Goal: Task Accomplishment & Management: Complete application form

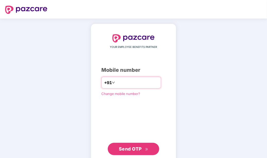
click at [128, 81] on input "number" at bounding box center [137, 82] width 42 height 8
type input "**********"
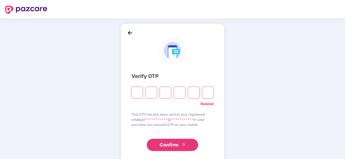
paste input "*"
type input "*"
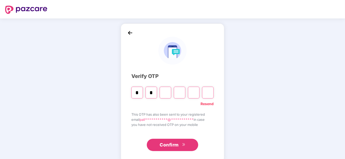
type input "*"
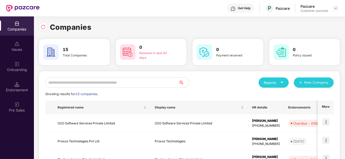
click at [76, 83] on input "text" at bounding box center [111, 83] width 133 height 10
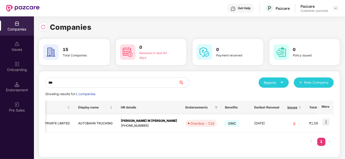
scroll to position [0, 95]
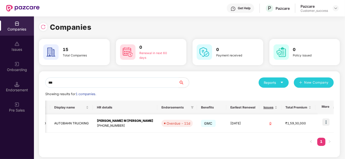
type input "***"
click at [267, 119] on img at bounding box center [325, 122] width 7 height 7
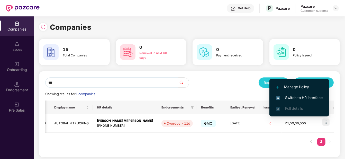
click at [267, 97] on span "Switch to HR interface" at bounding box center [299, 98] width 47 height 6
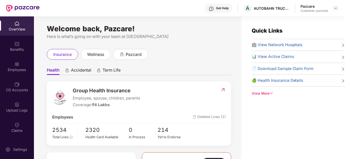
click at [21, 63] on div "Employees" at bounding box center [17, 66] width 34 height 19
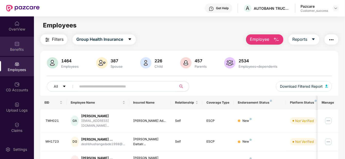
click at [15, 51] on div "Benefits" at bounding box center [17, 49] width 34 height 5
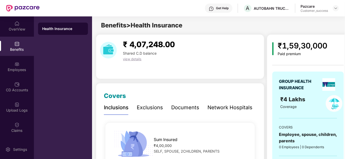
click at [224, 108] on div "Network Hospitals" at bounding box center [229, 108] width 45 height 8
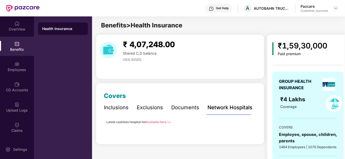
click at [158, 122] on link "Available here >>" at bounding box center [158, 122] width 25 height 4
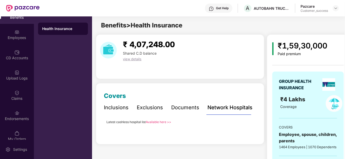
scroll to position [35, 0]
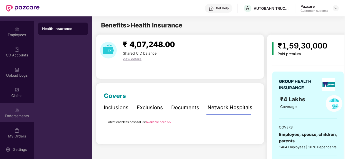
click at [16, 112] on img at bounding box center [16, 110] width 5 height 5
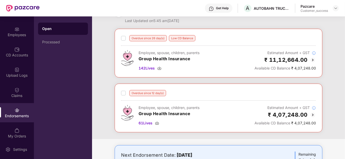
scroll to position [16, 0]
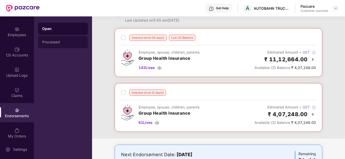
click at [72, 43] on div "Processed" at bounding box center [63, 42] width 42 height 4
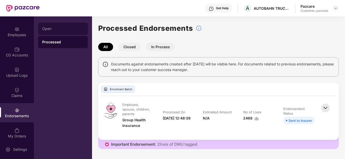
click at [58, 30] on div "Open" at bounding box center [63, 29] width 42 height 4
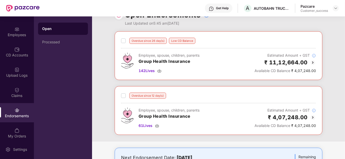
scroll to position [14, 0]
click at [15, 38] on div "Employees" at bounding box center [17, 31] width 34 height 19
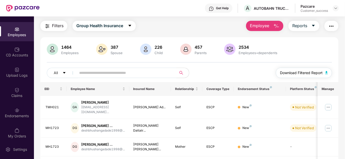
click at [267, 71] on span "Download Filtered Report" at bounding box center [301, 73] width 43 height 6
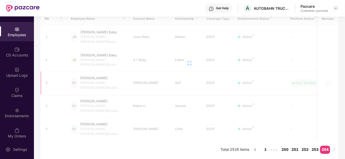
scroll to position [62, 0]
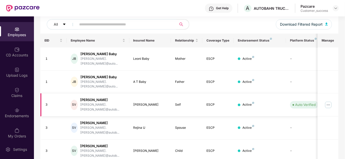
click at [267, 101] on img at bounding box center [328, 105] width 8 height 8
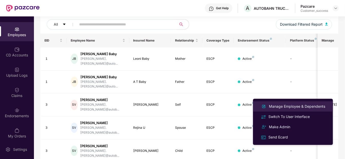
click at [267, 105] on div "Manage Employee & Dependents" at bounding box center [297, 107] width 58 height 6
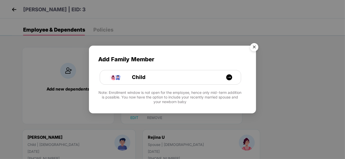
click at [255, 45] on img "Close" at bounding box center [254, 48] width 14 height 14
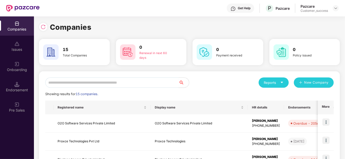
click at [94, 85] on input "text" at bounding box center [111, 83] width 133 height 10
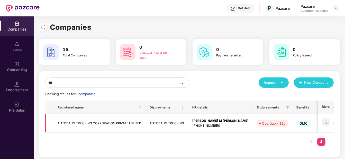
type input "***"
click at [267, 120] on td at bounding box center [326, 124] width 16 height 18
click at [267, 121] on img at bounding box center [325, 122] width 7 height 7
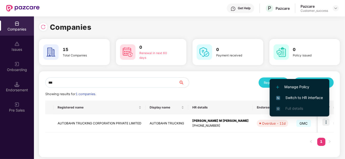
click at [267, 98] on span "Switch to HR interface" at bounding box center [299, 98] width 47 height 6
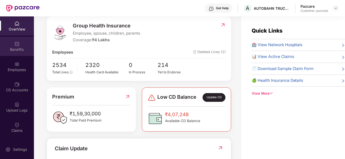
scroll to position [66, 0]
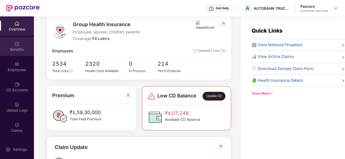
click at [16, 40] on div "Benefits" at bounding box center [17, 46] width 34 height 19
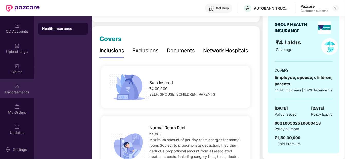
scroll to position [59, 0]
click at [16, 89] on div "Endorsements" at bounding box center [17, 89] width 34 height 19
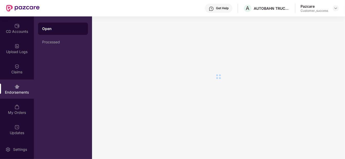
scroll to position [0, 0]
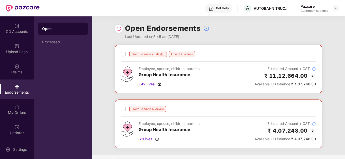
click at [267, 75] on img at bounding box center [313, 76] width 6 height 6
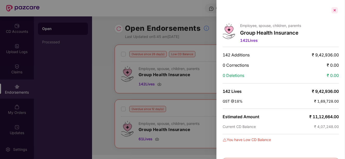
click at [267, 9] on div at bounding box center [335, 10] width 8 height 8
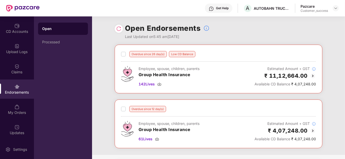
click at [267, 131] on img at bounding box center [313, 131] width 6 height 6
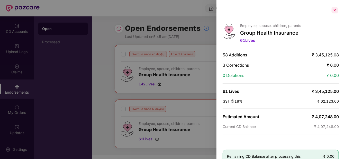
click at [267, 9] on div at bounding box center [335, 10] width 8 height 8
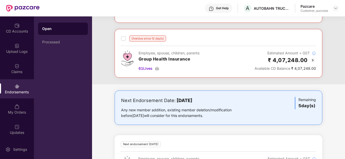
scroll to position [49, 0]
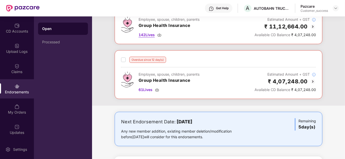
click at [153, 34] on span "142 Lives" at bounding box center [147, 35] width 16 height 6
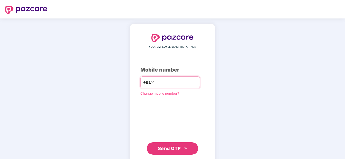
paste input "******"
type input "*"
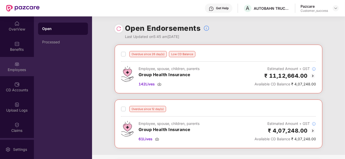
click at [19, 68] on div "Employees" at bounding box center [17, 69] width 34 height 5
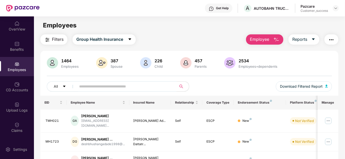
click at [152, 90] on input "text" at bounding box center [124, 87] width 90 height 8
paste input "***"
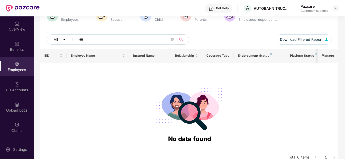
scroll to position [54, 0]
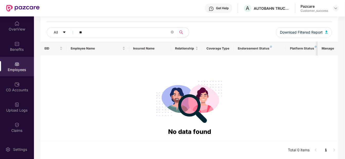
type input "*"
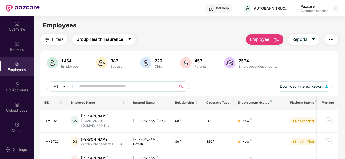
click at [110, 42] on span "Group Health Insurance" at bounding box center [99, 39] width 47 height 6
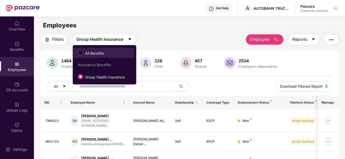
click at [90, 53] on span "All Benefits" at bounding box center [94, 54] width 23 height 6
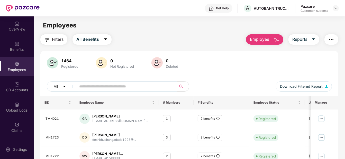
click at [99, 86] on input "text" at bounding box center [124, 87] width 90 height 8
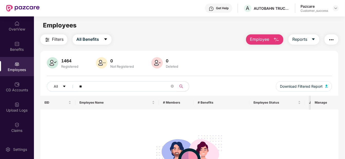
type input "*"
type input "*****"
click at [171, 86] on icon "close-circle" at bounding box center [172, 86] width 3 height 3
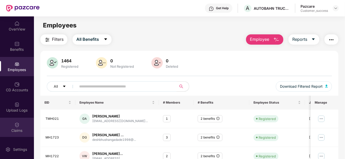
scroll to position [59, 0]
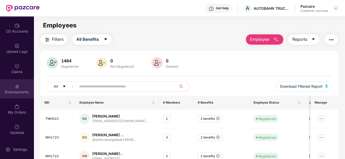
click at [22, 89] on div "Endorsements" at bounding box center [17, 88] width 34 height 19
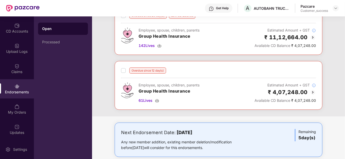
scroll to position [39, 0]
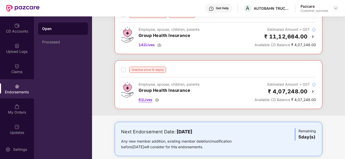
click at [153, 98] on div "61 Lives" at bounding box center [169, 100] width 61 height 6
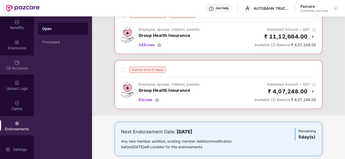
scroll to position [12, 0]
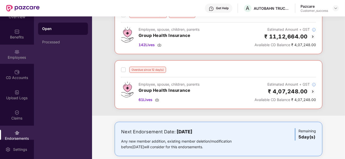
click at [17, 48] on div "Employees" at bounding box center [17, 54] width 34 height 19
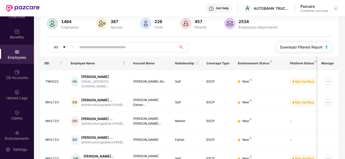
scroll to position [0, 0]
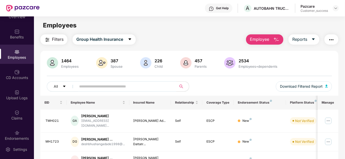
click at [268, 42] on span "Employee" at bounding box center [259, 39] width 19 height 6
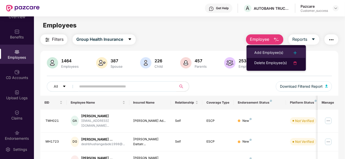
click at [263, 51] on div "Add Employee(s)" at bounding box center [268, 53] width 29 height 6
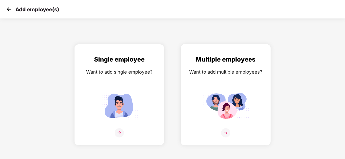
click at [222, 95] on img at bounding box center [226, 106] width 46 height 32
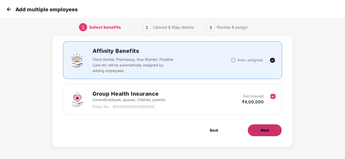
scroll to position [30, 0]
click at [261, 128] on span "Next" at bounding box center [265, 131] width 8 height 6
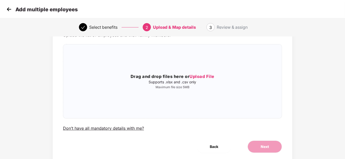
scroll to position [0, 0]
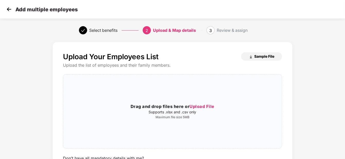
click at [261, 54] on span "Sample File" at bounding box center [264, 56] width 20 height 5
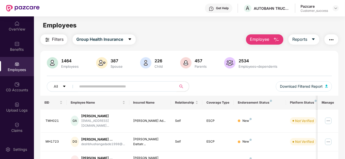
click at [88, 85] on input "text" at bounding box center [124, 87] width 90 height 8
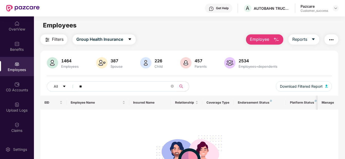
type input "*"
type input "***"
click at [274, 37] on img "button" at bounding box center [276, 40] width 6 height 6
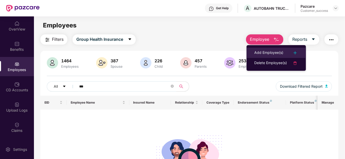
click at [269, 49] on li "Add Employee(s)" at bounding box center [275, 53] width 59 height 10
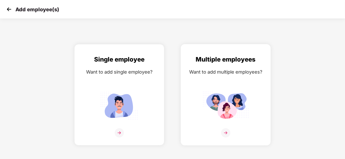
click at [232, 73] on div "Want to add multiple employees?" at bounding box center [225, 71] width 79 height 7
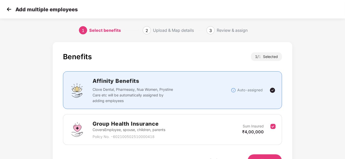
scroll to position [30, 0]
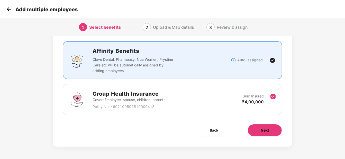
click at [257, 126] on button "Next" at bounding box center [265, 130] width 34 height 12
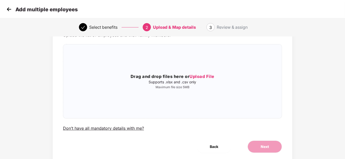
scroll to position [0, 0]
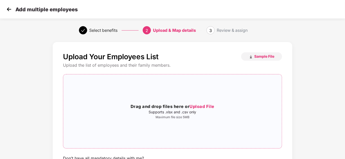
click at [194, 107] on span "Upload File" at bounding box center [201, 106] width 25 height 5
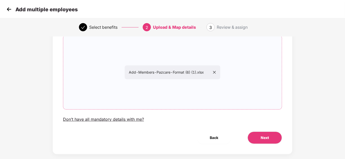
scroll to position [47, 0]
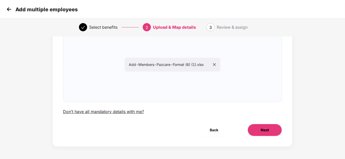
click at [260, 125] on button "Next" at bounding box center [265, 130] width 34 height 12
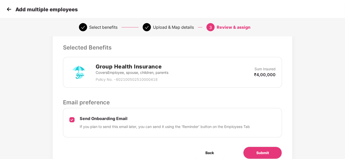
scroll to position [133, 0]
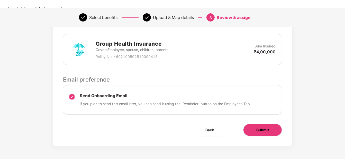
click at [257, 131] on span "Submit" at bounding box center [262, 130] width 13 height 6
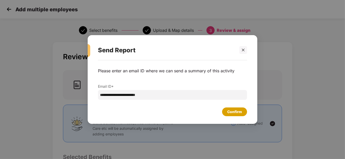
click at [237, 109] on div "Confirm" at bounding box center [234, 112] width 15 height 6
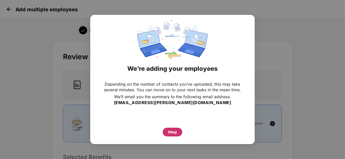
click at [170, 133] on div "Okay" at bounding box center [172, 133] width 9 height 6
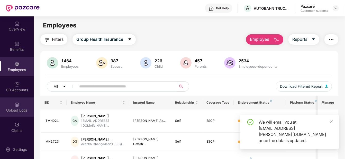
click at [8, 110] on div "Upload Logs" at bounding box center [17, 110] width 34 height 5
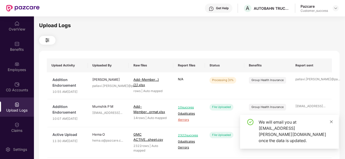
click at [333, 125] on link at bounding box center [332, 122] width 4 height 6
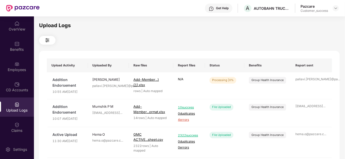
click at [11, 111] on div "Upload Logs" at bounding box center [17, 110] width 34 height 5
click at [18, 93] on div "CD Accounts" at bounding box center [17, 86] width 34 height 19
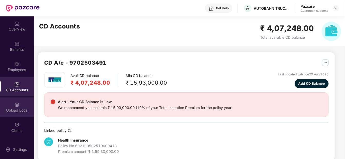
click at [20, 114] on div "Upload Logs" at bounding box center [17, 107] width 34 height 19
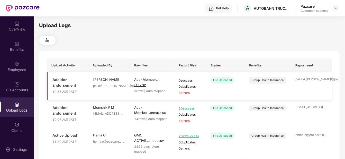
click at [184, 94] on span "3 errors" at bounding box center [190, 93] width 23 height 5
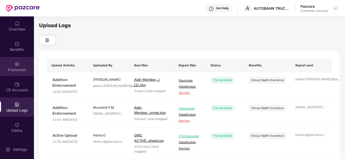
click at [17, 62] on img at bounding box center [16, 64] width 5 height 5
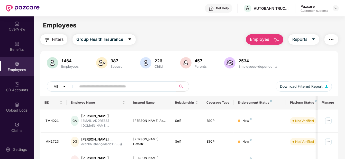
click at [272, 36] on button "Employee" at bounding box center [264, 39] width 37 height 10
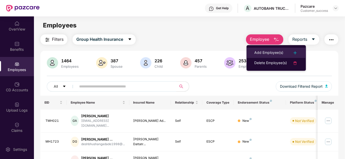
click at [259, 51] on div "Add Employee(s)" at bounding box center [268, 53] width 29 height 6
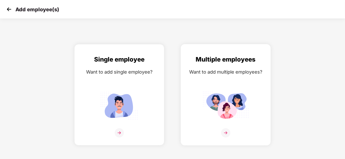
click at [209, 98] on img at bounding box center [226, 106] width 46 height 32
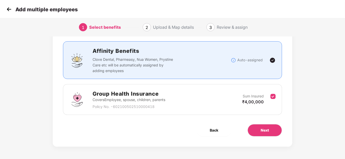
scroll to position [30, 0]
click at [272, 133] on button "Next" at bounding box center [265, 131] width 34 height 12
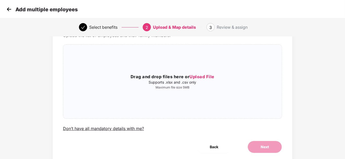
scroll to position [0, 0]
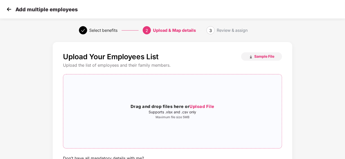
click at [197, 104] on h3 "Drag and drop files here or Upload File" at bounding box center [172, 107] width 218 height 7
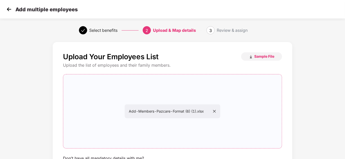
scroll to position [47, 0]
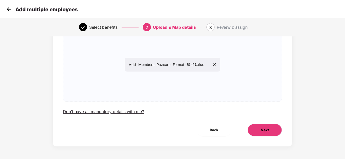
click at [256, 128] on button "Next" at bounding box center [265, 130] width 34 height 12
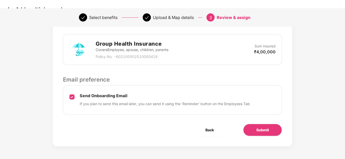
scroll to position [132, 0]
click at [256, 128] on span "Submit" at bounding box center [262, 131] width 13 height 6
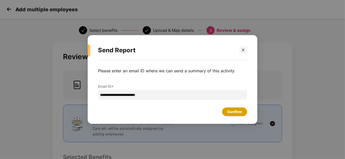
click at [229, 112] on div "Confirm" at bounding box center [234, 112] width 15 height 6
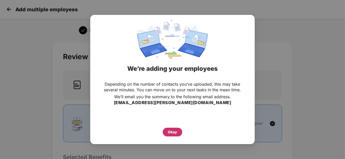
click at [172, 130] on div "Okay" at bounding box center [172, 133] width 9 height 6
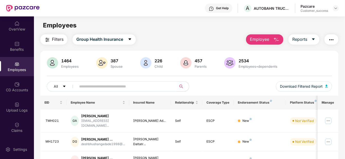
click at [91, 91] on span at bounding box center [124, 86] width 103 height 10
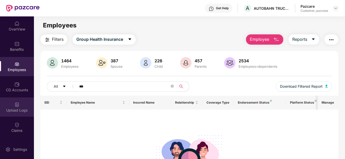
type input "***"
click at [14, 103] on img at bounding box center [16, 104] width 5 height 5
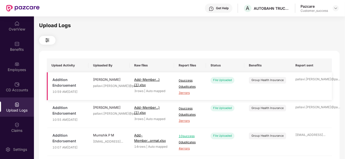
click at [189, 92] on span "3 errors" at bounding box center [190, 93] width 23 height 5
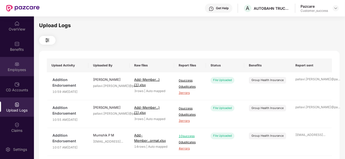
click at [21, 65] on div "Employees" at bounding box center [17, 66] width 34 height 19
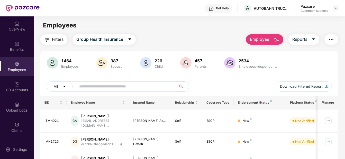
click at [264, 37] on span "Employee" at bounding box center [259, 39] width 19 height 6
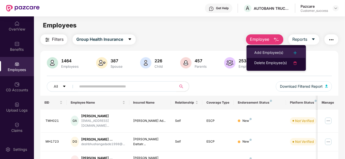
click at [255, 49] on li "Add Employee(s)" at bounding box center [275, 53] width 59 height 10
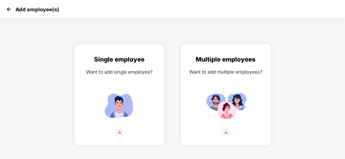
click at [218, 90] on img at bounding box center [226, 106] width 46 height 32
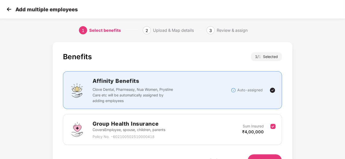
click at [267, 157] on button "Next" at bounding box center [265, 160] width 34 height 12
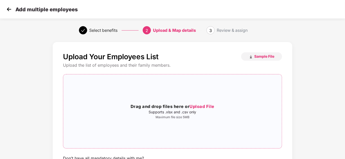
click at [205, 107] on span "Upload File" at bounding box center [201, 106] width 25 height 5
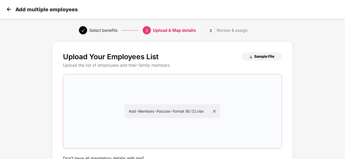
scroll to position [47, 0]
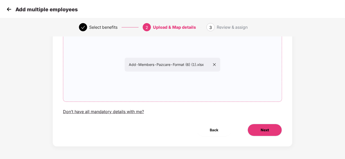
click at [257, 132] on button "Next" at bounding box center [265, 130] width 34 height 12
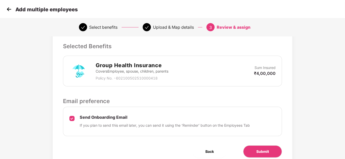
scroll to position [127, 0]
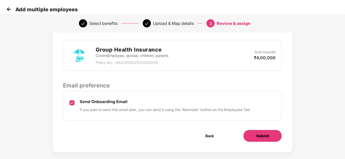
click at [257, 140] on button "Submit" at bounding box center [262, 136] width 39 height 12
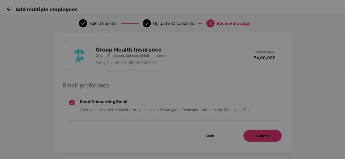
scroll to position [0, 0]
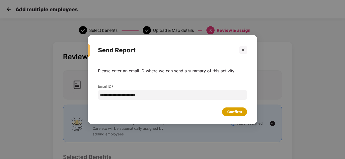
click at [227, 110] on div "Confirm" at bounding box center [234, 112] width 15 height 6
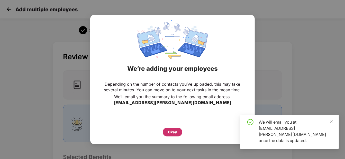
click at [173, 133] on div "Okay" at bounding box center [172, 133] width 9 height 6
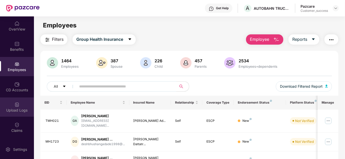
click at [11, 110] on div "Upload Logs" at bounding box center [17, 110] width 34 height 5
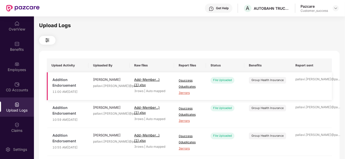
click at [186, 92] on span "3 errors" at bounding box center [190, 93] width 23 height 5
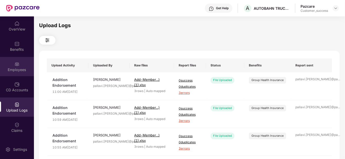
click at [23, 67] on div "Employees" at bounding box center [17, 69] width 34 height 5
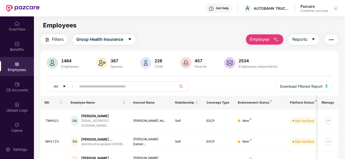
click at [262, 38] on span "Employee" at bounding box center [259, 39] width 19 height 6
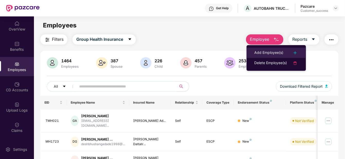
click at [257, 53] on div "Add Employee(s)" at bounding box center [268, 53] width 29 height 6
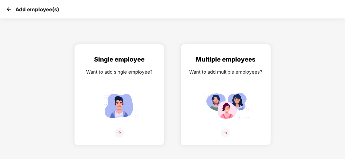
click at [236, 122] on div "Multiple employees Want to add multiple employees?" at bounding box center [225, 99] width 79 height 89
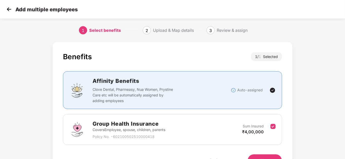
scroll to position [30, 0]
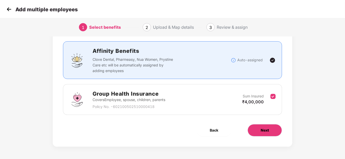
click at [249, 131] on button "Next" at bounding box center [265, 130] width 34 height 12
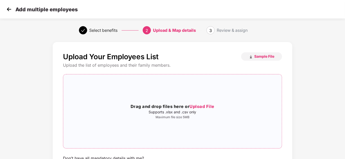
click at [196, 104] on span "Upload File" at bounding box center [201, 106] width 25 height 5
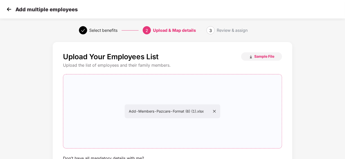
scroll to position [47, 0]
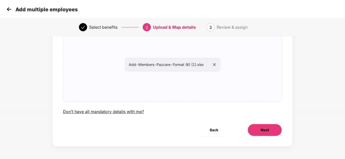
click at [260, 125] on button "Next" at bounding box center [265, 130] width 34 height 12
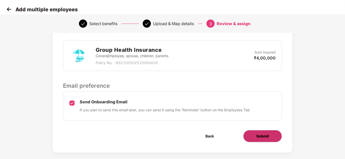
scroll to position [133, 0]
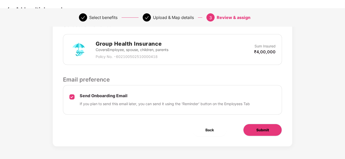
click at [263, 131] on span "Submit" at bounding box center [262, 130] width 13 height 6
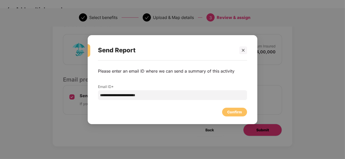
scroll to position [0, 0]
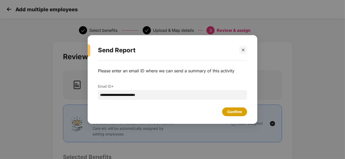
click at [238, 115] on div "Confirm" at bounding box center [234, 112] width 15 height 6
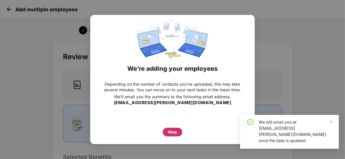
click at [170, 133] on div "Okay" at bounding box center [172, 133] width 9 height 6
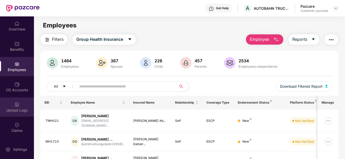
click at [11, 111] on div "Upload Logs" at bounding box center [17, 110] width 34 height 5
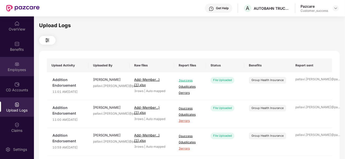
click at [26, 60] on div "Employees" at bounding box center [17, 66] width 34 height 19
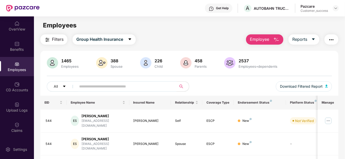
click at [98, 85] on input "text" at bounding box center [124, 87] width 90 height 8
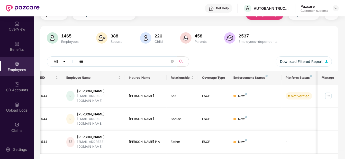
scroll to position [0, 4]
type input "*"
paste input "***"
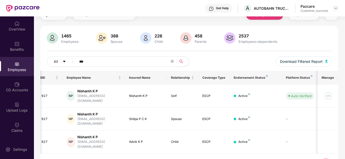
type input "***"
click at [11, 45] on div "Benefits" at bounding box center [17, 46] width 34 height 19
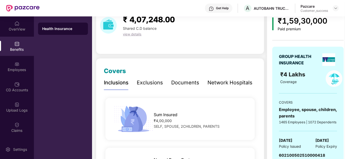
scroll to position [25, 0]
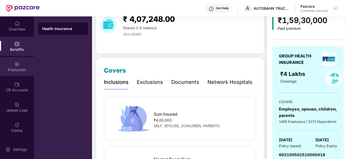
click at [15, 63] on img at bounding box center [16, 64] width 5 height 5
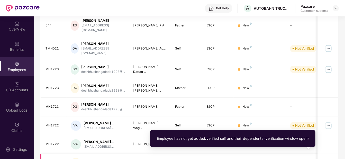
scroll to position [165, 0]
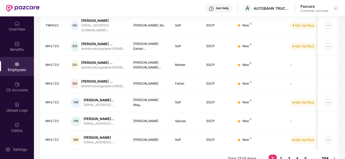
click at [325, 155] on link "254" at bounding box center [325, 159] width 10 height 8
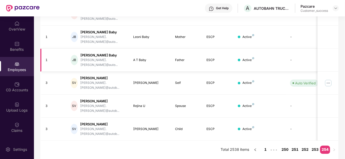
scroll to position [119, 0]
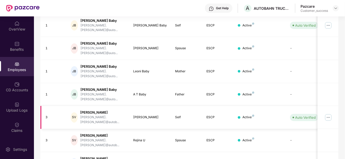
click at [330, 114] on img at bounding box center [328, 118] width 8 height 8
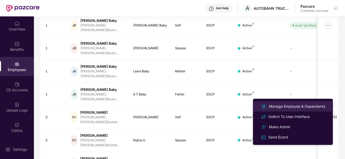
click at [305, 106] on div "Manage Employee & Dependents" at bounding box center [297, 107] width 58 height 6
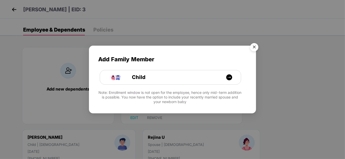
click at [256, 45] on img "Close" at bounding box center [254, 48] width 14 height 14
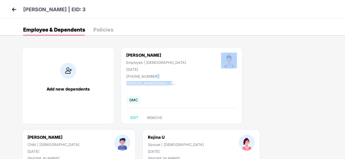
drag, startPoint x: 175, startPoint y: 83, endPoint x: 170, endPoint y: 77, distance: 7.5
click at [168, 76] on div "[PERSON_NAME] Employee | [DEMOGRAPHIC_DATA] [DATE] [PHONE_NUMBER] [PERSON_NAME]…" at bounding box center [182, 85] width 122 height 77
select select "*****"
select select "****"
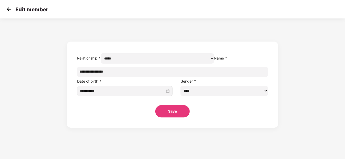
click at [7, 8] on img at bounding box center [9, 9] width 8 height 8
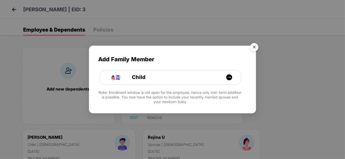
click at [254, 47] on img "Close" at bounding box center [254, 48] width 14 height 14
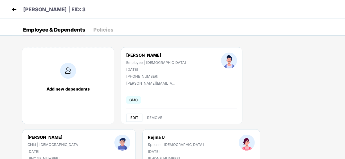
click at [133, 118] on span "EDIT" at bounding box center [134, 118] width 8 height 4
select select "****"
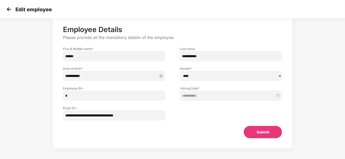
scroll to position [28, 0]
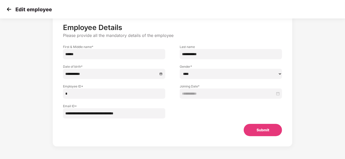
drag, startPoint x: 139, startPoint y: 113, endPoint x: 54, endPoint y: 107, distance: 85.3
click at [54, 107] on div "**********" at bounding box center [173, 79] width 240 height 135
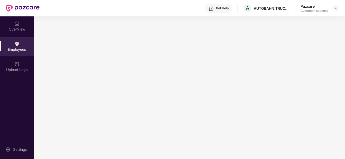
scroll to position [0, 0]
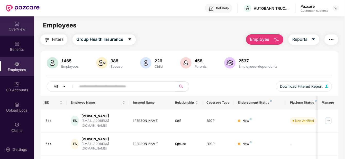
click at [9, 22] on div "OverView" at bounding box center [17, 25] width 34 height 19
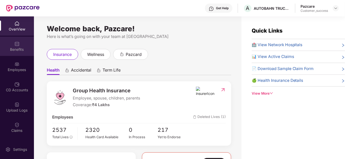
click at [19, 49] on div "Benefits" at bounding box center [17, 49] width 34 height 5
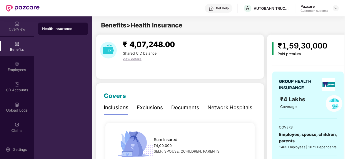
click at [29, 33] on div "OverView" at bounding box center [17, 25] width 34 height 19
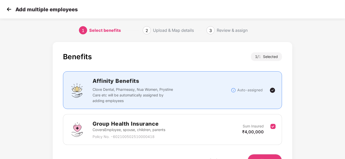
click at [9, 10] on img at bounding box center [9, 9] width 8 height 8
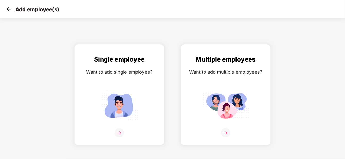
click at [7, 10] on img at bounding box center [9, 9] width 8 height 8
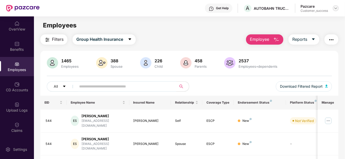
click at [337, 8] on img at bounding box center [336, 8] width 4 height 4
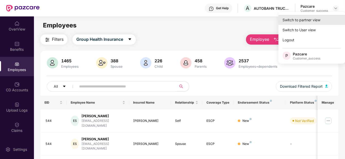
click at [306, 22] on div "Switch to partner view" at bounding box center [311, 20] width 67 height 10
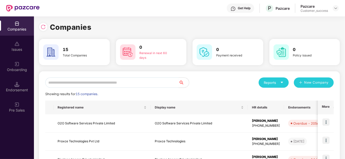
click at [105, 81] on input "text" at bounding box center [111, 83] width 133 height 10
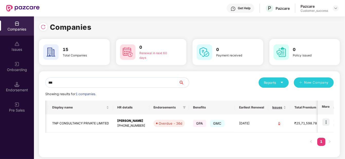
scroll to position [0, 70]
type input "***"
click at [326, 123] on img at bounding box center [325, 122] width 7 height 7
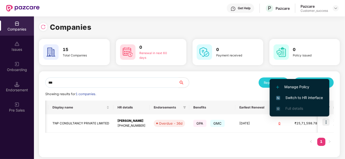
click at [315, 98] on span "Switch to HR interface" at bounding box center [299, 98] width 47 height 6
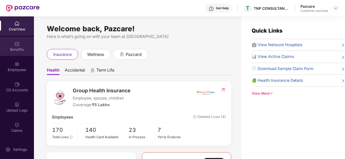
click at [17, 45] on img at bounding box center [16, 43] width 5 height 5
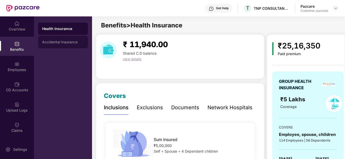
click at [57, 42] on div "Accidental Insurance" at bounding box center [63, 42] width 42 height 4
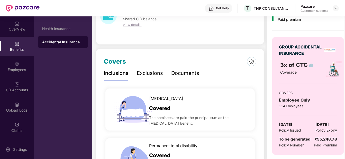
scroll to position [35, 0]
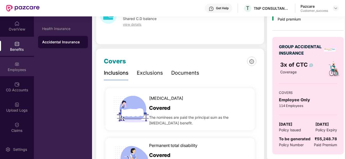
click at [23, 74] on div "Employees" at bounding box center [17, 66] width 34 height 19
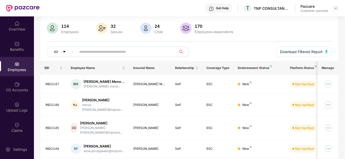
scroll to position [0, 0]
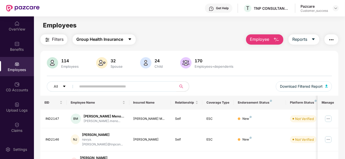
click at [104, 39] on span "Group Health Insurance" at bounding box center [99, 39] width 47 height 6
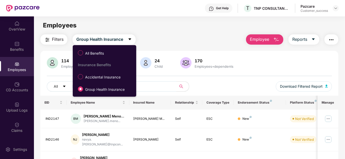
click at [274, 37] on img "button" at bounding box center [276, 40] width 6 height 6
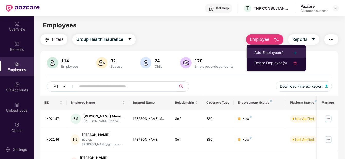
click at [274, 50] on div "Add Employee(s)" at bounding box center [268, 53] width 29 height 6
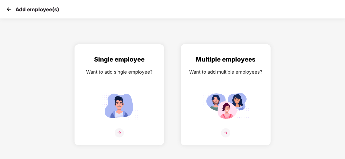
click at [225, 87] on div "Multiple employees Want to add multiple employees?" at bounding box center [225, 99] width 79 height 89
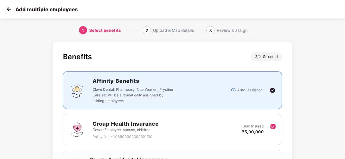
click at [12, 10] on img at bounding box center [9, 9] width 8 height 8
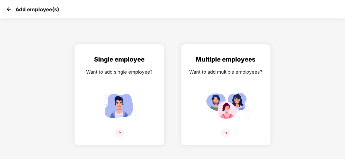
click at [11, 7] on img at bounding box center [9, 9] width 8 height 8
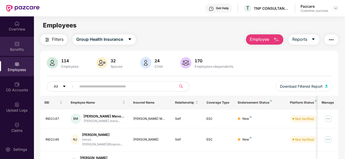
click at [18, 49] on div "Benefits" at bounding box center [17, 49] width 34 height 5
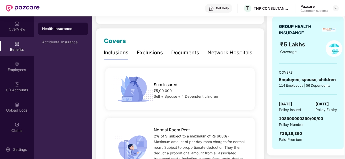
scroll to position [57, 0]
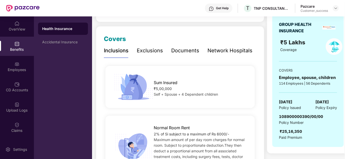
click at [50, 35] on div "Health Insurance Accidental Insurance" at bounding box center [63, 36] width 50 height 26
click at [52, 41] on div "Accidental Insurance" at bounding box center [63, 42] width 42 height 4
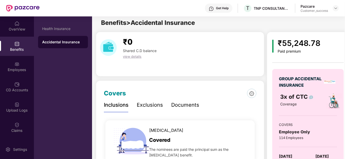
scroll to position [0, 0]
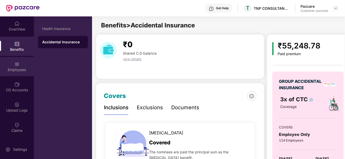
click at [15, 64] on img at bounding box center [16, 64] width 5 height 5
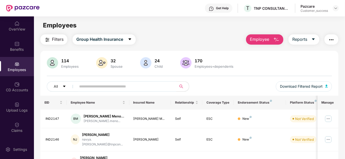
click at [263, 41] on span "Employee" at bounding box center [259, 39] width 19 height 6
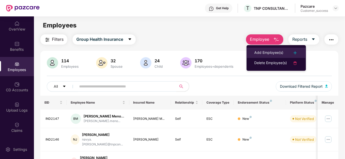
click at [264, 48] on li "Add Employee(s)" at bounding box center [275, 53] width 59 height 10
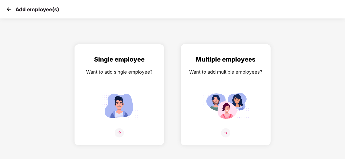
click at [207, 96] on img at bounding box center [226, 106] width 46 height 32
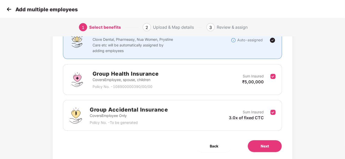
scroll to position [51, 0]
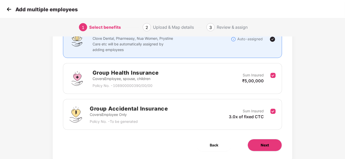
click at [257, 142] on button "Next" at bounding box center [265, 145] width 34 height 12
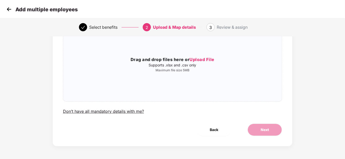
scroll to position [0, 0]
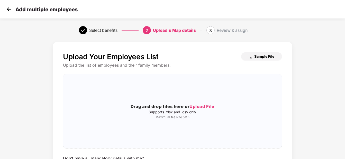
click at [265, 56] on span "Sample File" at bounding box center [264, 56] width 20 height 5
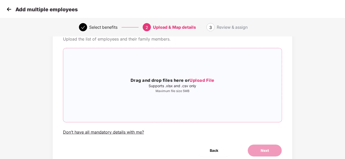
scroll to position [28, 0]
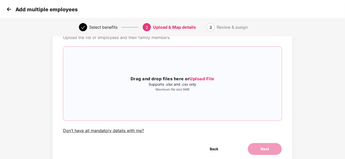
click at [203, 80] on span "Upload File" at bounding box center [201, 78] width 25 height 5
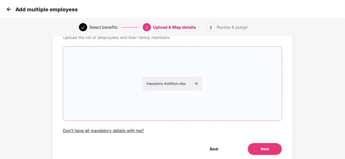
scroll to position [47, 0]
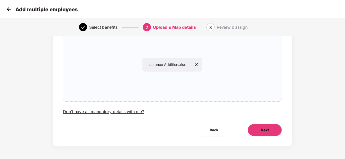
click at [266, 134] on button "Next" at bounding box center [265, 130] width 34 height 12
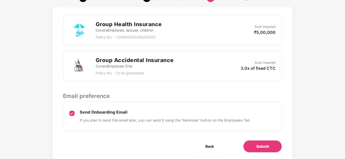
scroll to position [159, 0]
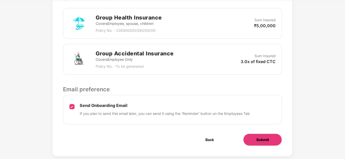
click at [257, 142] on span "Submit" at bounding box center [262, 140] width 13 height 6
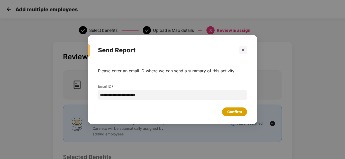
click at [236, 111] on div "Confirm" at bounding box center [234, 112] width 15 height 6
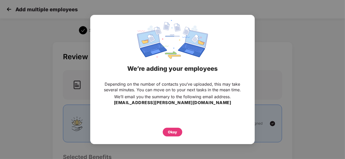
click at [172, 137] on div "Depending on the number of contacts you’ve uploaded, this may take several minu…" at bounding box center [172, 109] width 165 height 61
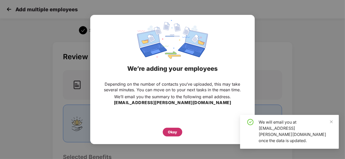
click at [173, 133] on div "Okay" at bounding box center [172, 133] width 9 height 6
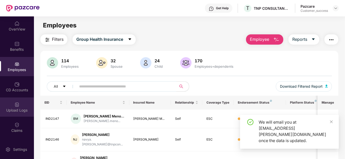
click at [10, 108] on div "Upload Logs" at bounding box center [17, 110] width 34 height 5
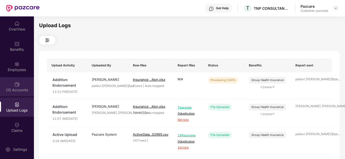
click at [28, 79] on div "CD Accounts" at bounding box center [17, 86] width 34 height 19
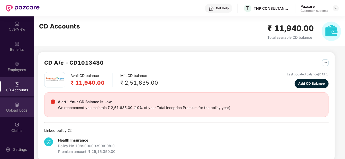
click at [12, 107] on div "Upload Logs" at bounding box center [17, 107] width 34 height 19
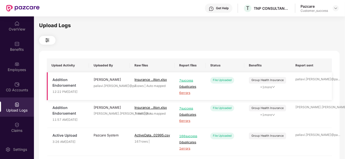
click at [186, 92] on span "6 errors" at bounding box center [190, 93] width 22 height 5
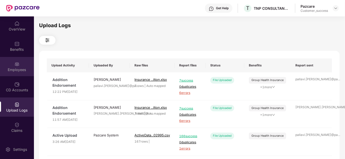
click at [17, 66] on img at bounding box center [16, 64] width 5 height 5
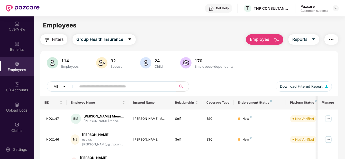
click at [270, 37] on button "Employee" at bounding box center [264, 39] width 37 height 10
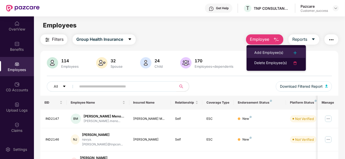
click at [266, 49] on li "Add Employee(s)" at bounding box center [275, 53] width 59 height 10
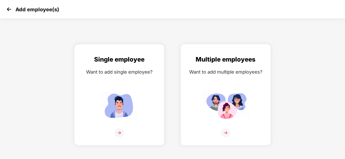
click at [232, 99] on img at bounding box center [226, 106] width 46 height 32
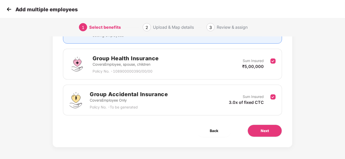
scroll to position [66, 0]
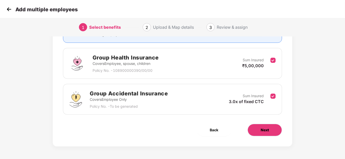
click at [261, 125] on button "Next" at bounding box center [265, 130] width 34 height 12
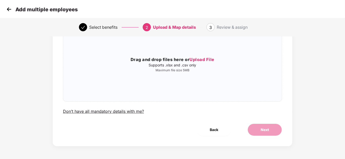
scroll to position [0, 0]
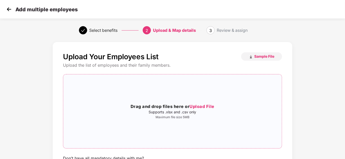
click at [202, 107] on span "Upload File" at bounding box center [201, 106] width 25 height 5
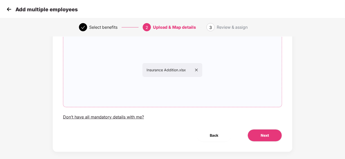
scroll to position [47, 0]
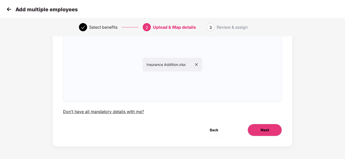
click at [263, 129] on span "Next" at bounding box center [265, 130] width 8 height 6
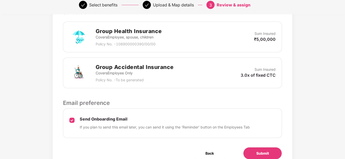
scroll to position [157, 0]
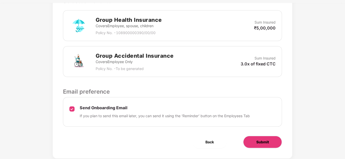
click at [256, 138] on button "Submit" at bounding box center [262, 142] width 39 height 12
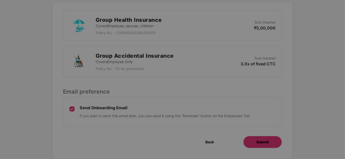
scroll to position [0, 0]
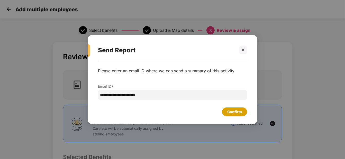
click at [225, 114] on div "Confirm" at bounding box center [234, 112] width 25 height 9
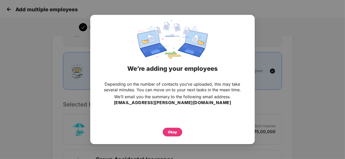
scroll to position [75, 0]
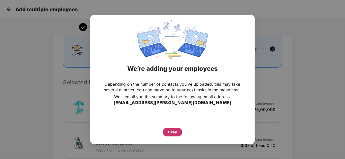
click at [165, 135] on div "Okay" at bounding box center [173, 132] width 20 height 9
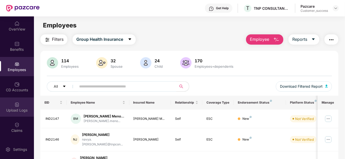
click at [15, 106] on img at bounding box center [16, 104] width 5 height 5
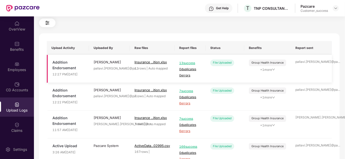
scroll to position [72, 0]
